Goal: Communication & Community: Ask a question

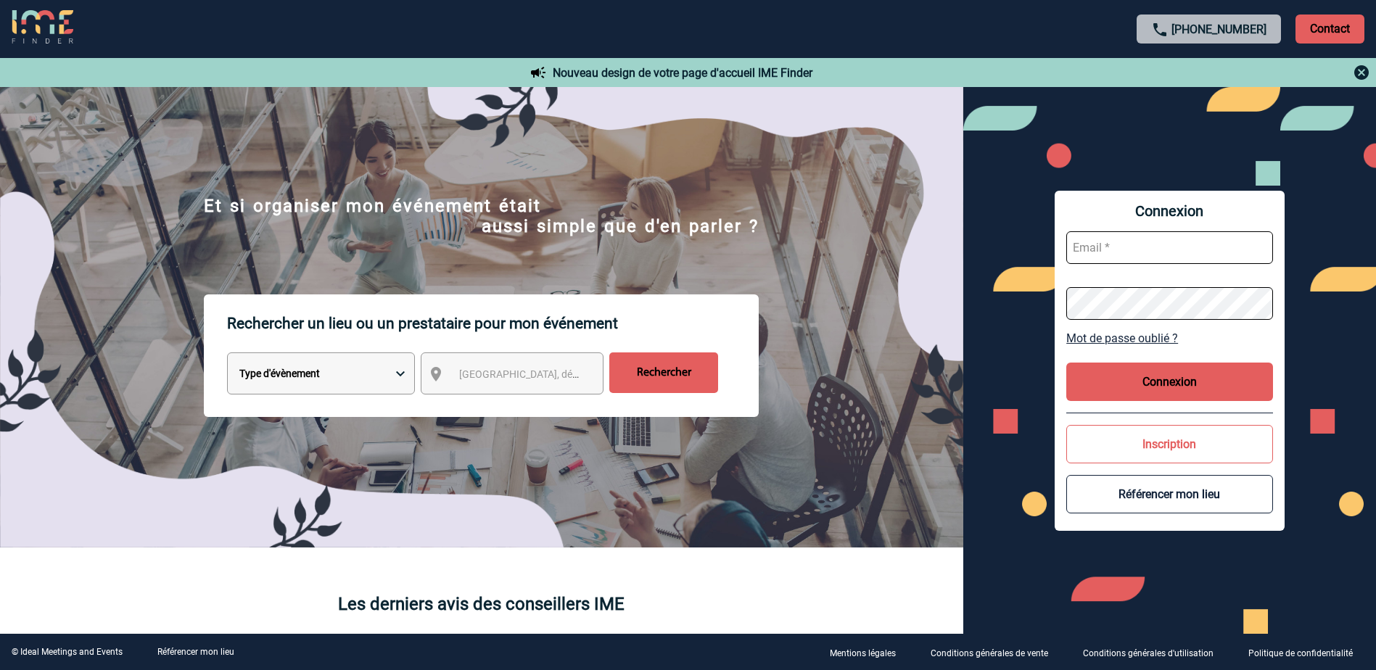
click at [1164, 251] on input "text" at bounding box center [1169, 247] width 207 height 33
paste input "LaurenceLucieFrancoise.Boucher@pfizer.com"
type input "LaurenceLucieFrancoise.Boucher@pfizer.com"
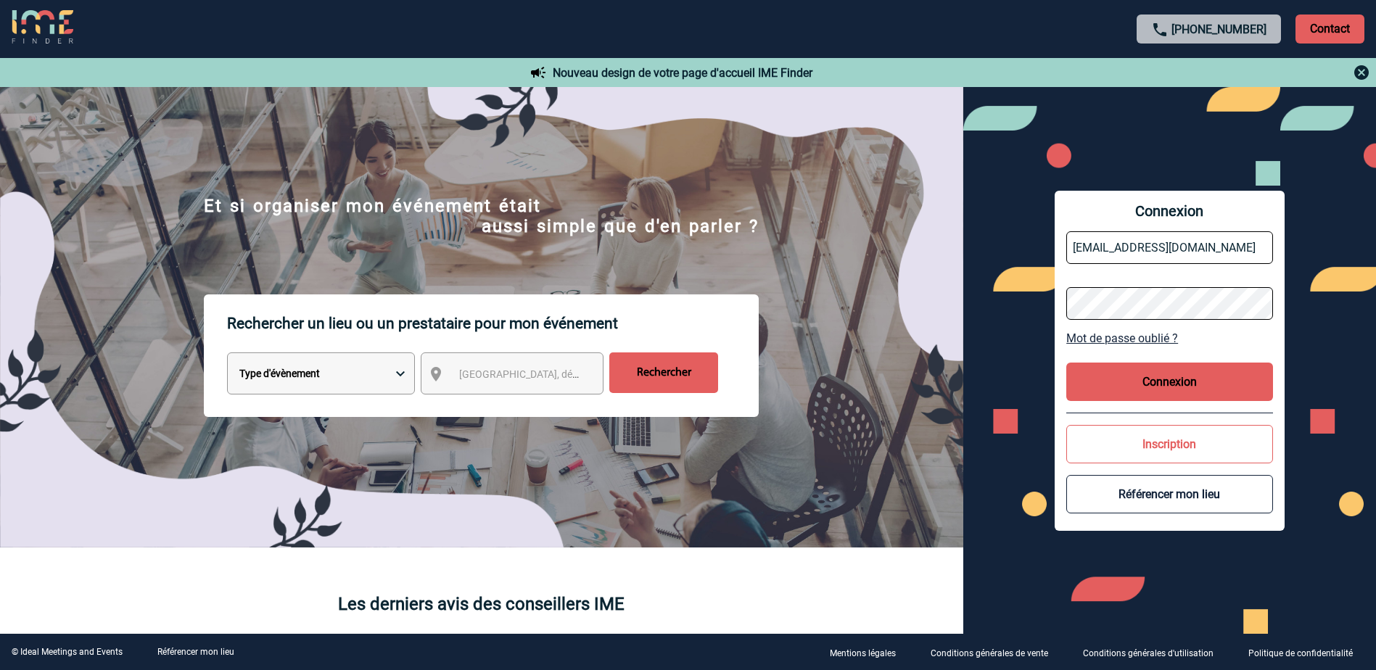
click at [1140, 385] on button "Connexion" at bounding box center [1169, 382] width 207 height 38
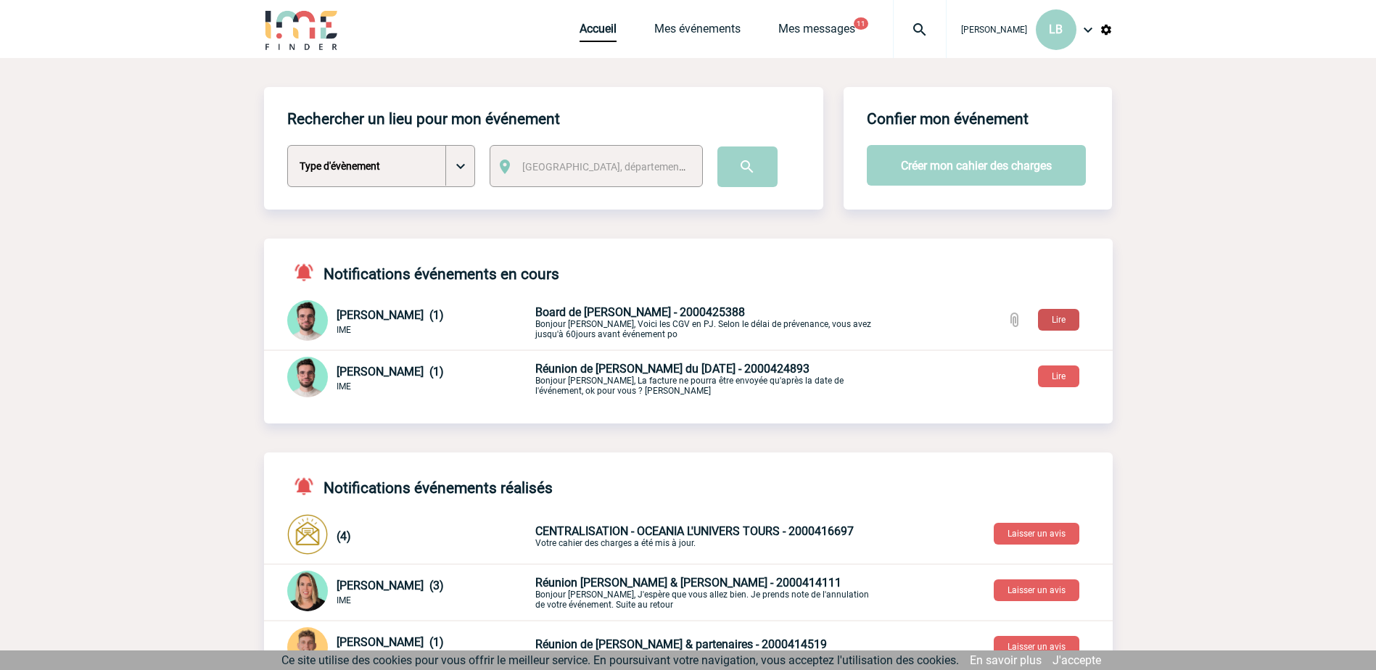
click at [1065, 317] on button "Lire" at bounding box center [1058, 320] width 41 height 22
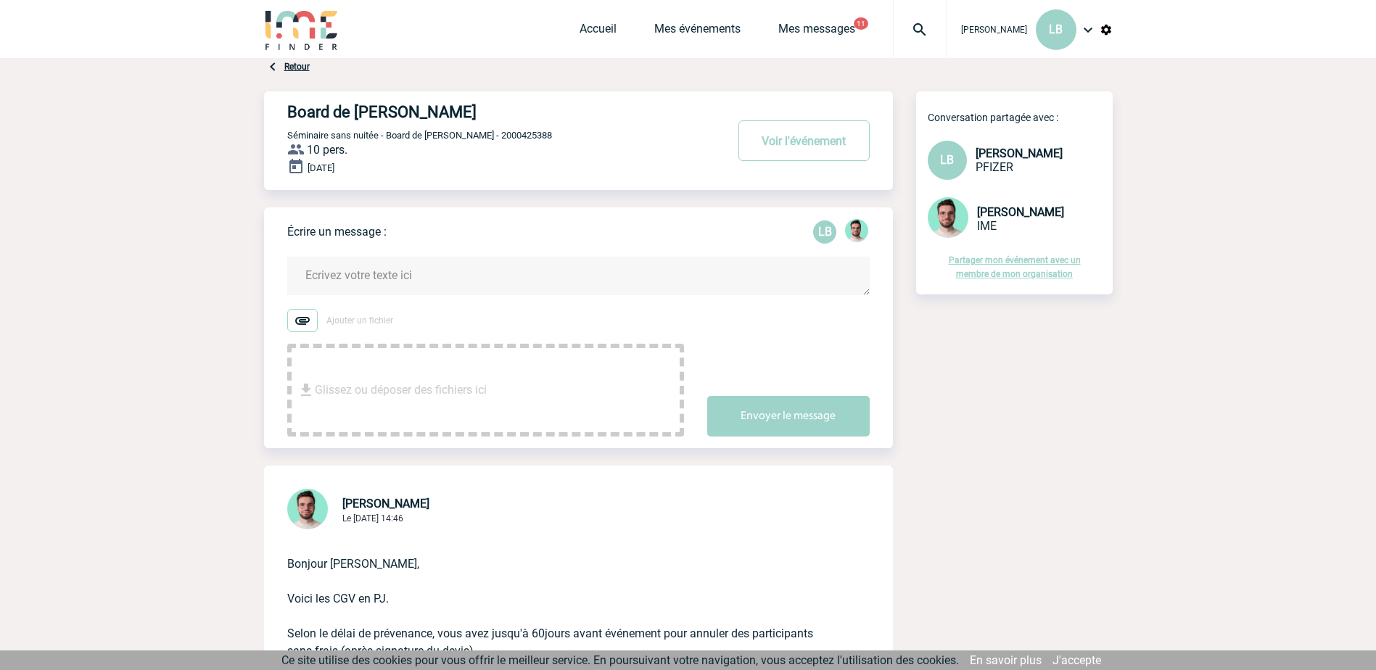
click at [325, 269] on textarea at bounding box center [578, 276] width 583 height 38
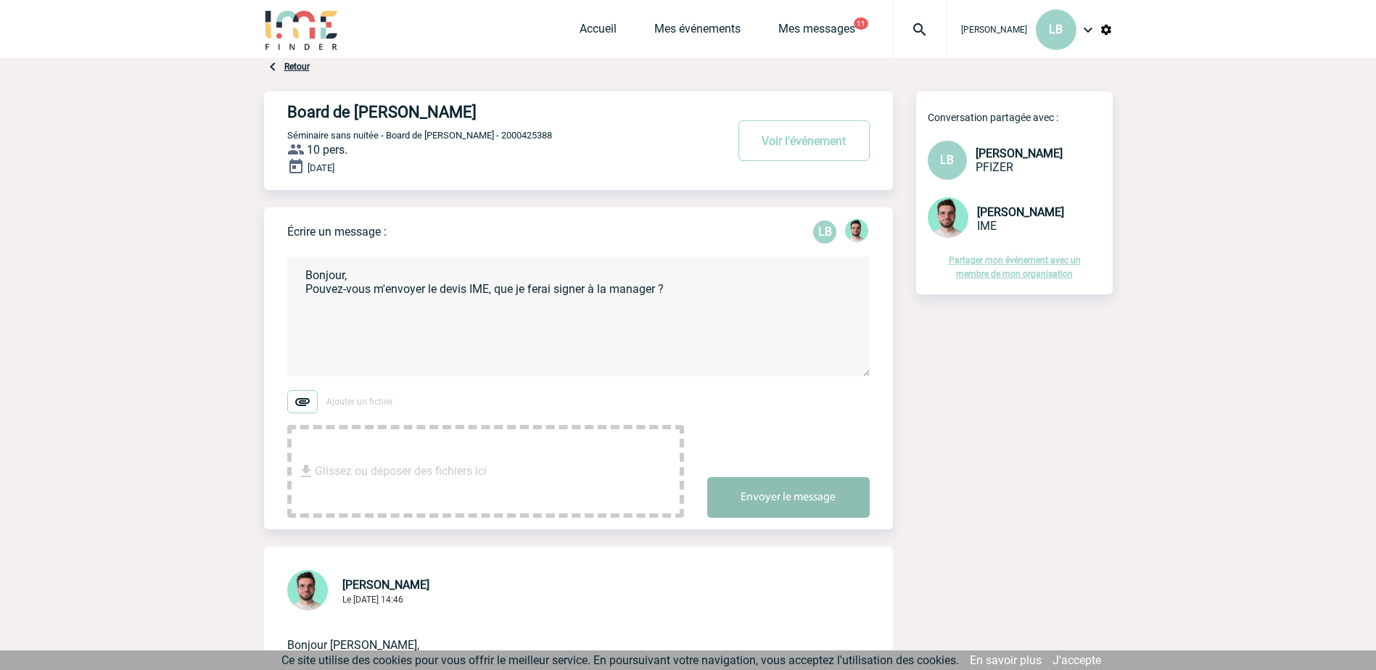
type textarea "Bonjour, Pouvez-vous m'envoyer le devis IME, que je ferai signer à la manager ?"
click at [778, 489] on button "Envoyer le message" at bounding box center [788, 497] width 163 height 41
